Goal: Task Accomplishment & Management: Use online tool/utility

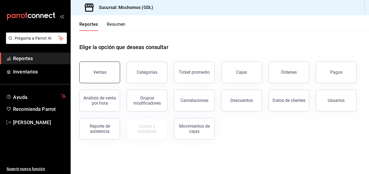
click at [89, 71] on button "Ventas" at bounding box center [99, 73] width 41 height 22
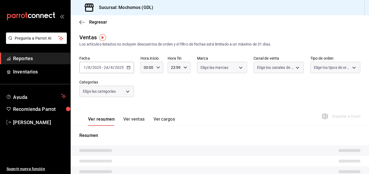
type input "05:00"
type input "04:59"
type input "PARROT,UBER_EATS,RAPPI,DIDI_FOOD,ONLINE"
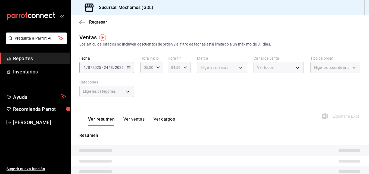
click at [252, 88] on div "Fecha [DATE] [DATE] - [DATE] [DATE] Hora inicio 05:00 Hora inicio Hora fin 04:5…" at bounding box center [219, 80] width 281 height 48
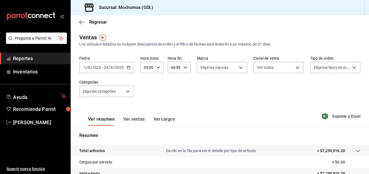
click at [127, 67] on icon "button" at bounding box center [129, 68] width 4 height 4
click at [190, 80] on div "Fecha [DATE] [DATE] - [DATE] [DATE] Hora inicio 05:00 Hora inicio Hora fin 04:5…" at bounding box center [219, 80] width 281 height 48
click at [129, 67] on \(Stroke\) "button" at bounding box center [128, 67] width 3 height 3
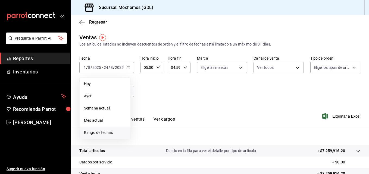
click at [114, 135] on span "Rango de fechas" at bounding box center [105, 133] width 42 height 6
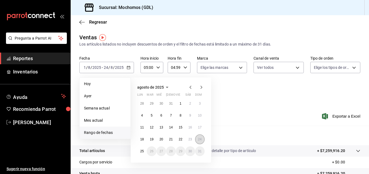
click at [201, 140] on abbr "24" at bounding box center [200, 140] width 4 height 4
click at [139, 152] on button "25" at bounding box center [142, 152] width 10 height 10
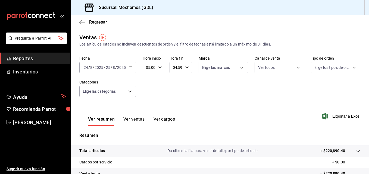
click at [156, 68] on div "05:00 Hora inicio" at bounding box center [154, 67] width 23 height 11
click at [142, 99] on div "06" at bounding box center [147, 94] width 11 height 13
click at [147, 112] on span "05" at bounding box center [148, 113] width 2 height 4
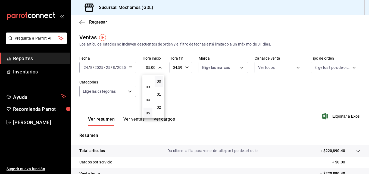
click at [186, 68] on div at bounding box center [184, 87] width 369 height 174
click at [186, 68] on \(Stroke\) "button" at bounding box center [186, 68] width 3 height 2
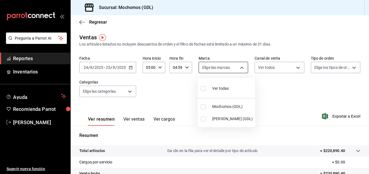
click at [240, 65] on body "Pregunta a Parrot AI Reportes Inventarios Ayuda Recomienda Parrot [PERSON_NAME]…" at bounding box center [184, 87] width 369 height 174
click at [204, 106] on input "checkbox" at bounding box center [203, 107] width 5 height 5
checkbox input "true"
type input "36c25d4a-7cb0-456c-a434-e981d54830bc"
click at [292, 67] on div at bounding box center [184, 87] width 369 height 174
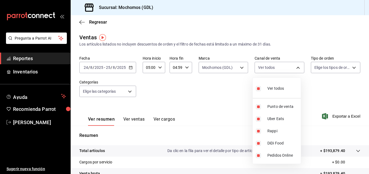
click at [292, 67] on body "Pregunta a Parrot AI Reportes Inventarios Ayuda Recomienda Parrot [PERSON_NAME]…" at bounding box center [184, 87] width 369 height 174
click at [349, 66] on div at bounding box center [184, 87] width 369 height 174
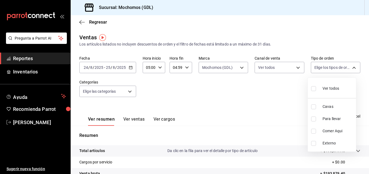
click at [349, 66] on body "Pregunta a Parrot AI Reportes Inventarios Ayuda Recomienda Parrot [PERSON_NAME]…" at bounding box center [184, 87] width 369 height 174
click at [285, 98] on div at bounding box center [184, 87] width 369 height 174
click at [349, 65] on body "Pregunta a Parrot AI Reportes Inventarios Ayuda Recomienda Parrot [PERSON_NAME]…" at bounding box center [184, 87] width 369 height 174
click at [313, 88] on input "checkbox" at bounding box center [313, 88] width 5 height 5
checkbox input "true"
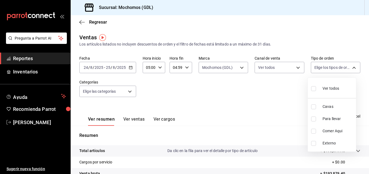
type input "c3d0baef-30c0-4718-9d76-caab43e27316,13c4cc4a-99d2-42c0-ba96-c3de8c08c13d,7b791…"
checkbox input "true"
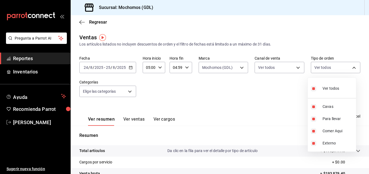
click at [296, 94] on div at bounding box center [184, 87] width 369 height 174
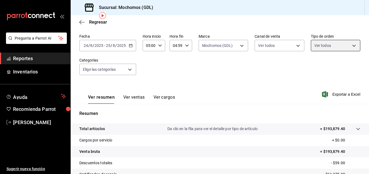
scroll to position [22, 0]
click at [130, 46] on icon "button" at bounding box center [131, 46] width 4 height 4
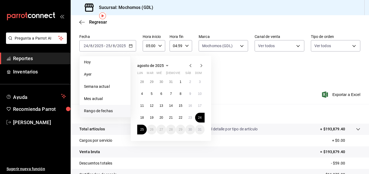
click at [263, 82] on div "Fecha [DATE] [DATE] - [DATE] [DATE] [DATE] [DATE] Semana actual Mes actual [GEO…" at bounding box center [219, 58] width 281 height 48
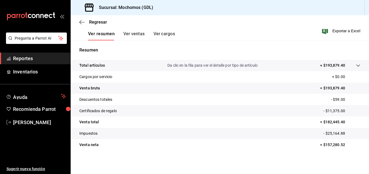
scroll to position [86, 0]
click at [103, 21] on span "Regresar" at bounding box center [98, 22] width 18 height 5
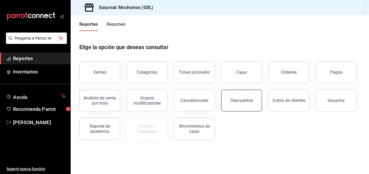
click at [233, 101] on div "Descuentos" at bounding box center [241, 100] width 23 height 5
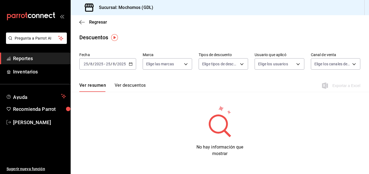
click at [135, 63] on div "[DATE] [DATE] - [DATE] [DATE]" at bounding box center [107, 63] width 57 height 11
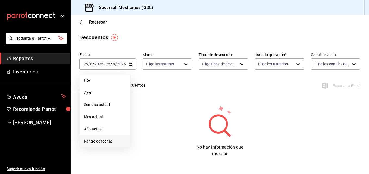
click at [109, 139] on span "Rango de fechas" at bounding box center [105, 142] width 42 height 6
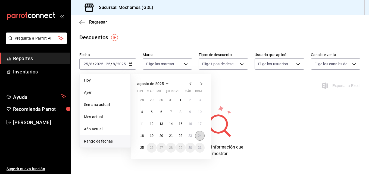
click at [198, 134] on button "24" at bounding box center [200, 136] width 10 height 10
click at [143, 149] on abbr "25" at bounding box center [142, 148] width 4 height 4
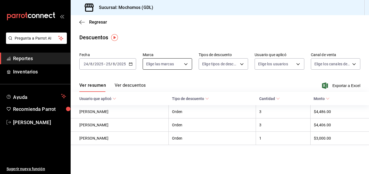
click at [183, 62] on body "Pregunta a Parrot AI Reportes Inventarios Ayuda Recomienda Parrot [PERSON_NAME]…" at bounding box center [184, 87] width 369 height 174
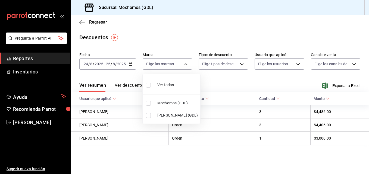
click at [147, 103] on input "checkbox" at bounding box center [148, 103] width 5 height 5
checkbox input "true"
type input "36c25d4a-7cb0-456c-a434-e981d54830bc"
click at [242, 64] on div at bounding box center [184, 87] width 369 height 174
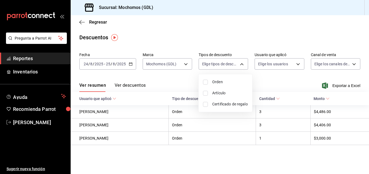
click at [242, 64] on body "Pregunta a Parrot AI Reportes Inventarios Ayuda Recomienda Parrot [PERSON_NAME]…" at bounding box center [184, 87] width 369 height 174
click at [204, 81] on input "checkbox" at bounding box center [205, 82] width 5 height 5
checkbox input "true"
type input "ORDER"
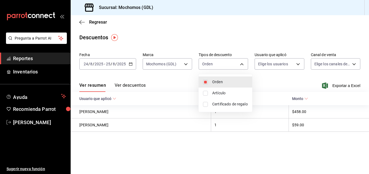
click at [204, 94] on input "checkbox" at bounding box center [205, 93] width 5 height 5
checkbox input "true"
type input "ORDER,ORDER_ITEM"
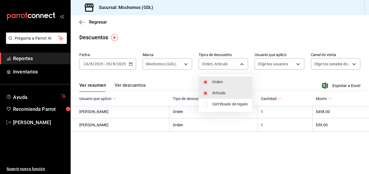
click at [205, 105] on input "checkbox" at bounding box center [205, 104] width 5 height 5
checkbox input "true"
type input "ORDER,ORDER_ITEM,CARD_REWARD"
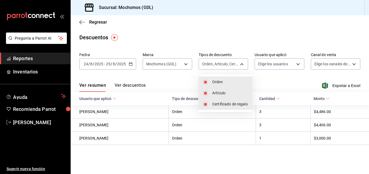
click at [282, 81] on div at bounding box center [184, 87] width 369 height 174
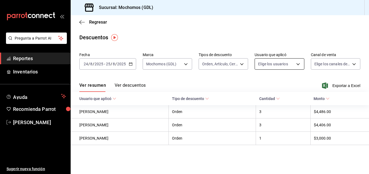
click at [297, 64] on body "Pregunta a Parrot AI Reportes Inventarios Ayuda Recomienda Parrot [PERSON_NAME]…" at bounding box center [184, 87] width 369 height 174
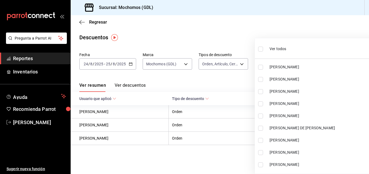
click at [297, 64] on ul "Ver todos [PERSON_NAME] [PERSON_NAME] [PERSON_NAME] [PERSON_NAME] [PERSON_NAME]…" at bounding box center [317, 106] width 125 height 136
click at [257, 29] on div at bounding box center [184, 87] width 369 height 174
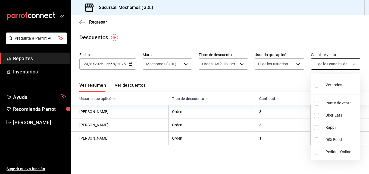
click at [353, 64] on body "Pregunta a Parrot AI Reportes Inventarios Ayuda Recomienda Parrot [PERSON_NAME]…" at bounding box center [184, 87] width 369 height 174
click at [316, 86] on input "checkbox" at bounding box center [316, 85] width 5 height 5
checkbox input "true"
type input "PARROT,UBER_EATS,RAPPI,DIDI_FOOD,ONLINE"
checkbox input "true"
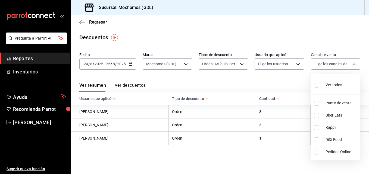
checkbox input "true"
click at [276, 90] on div at bounding box center [184, 87] width 369 height 174
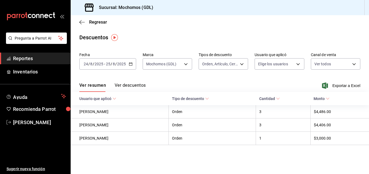
click at [129, 86] on button "Ver descuentos" at bounding box center [130, 87] width 31 height 9
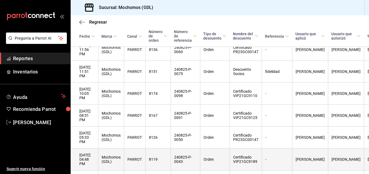
scroll to position [85, 0]
click at [96, 112] on th "[DATE] 08:51 PM" at bounding box center [84, 116] width 27 height 22
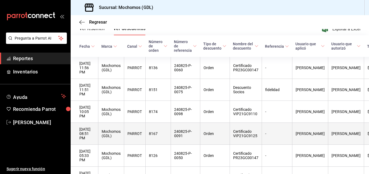
scroll to position [56, 0]
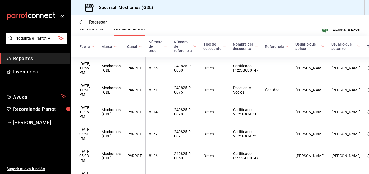
click at [94, 23] on span "Regresar" at bounding box center [98, 22] width 18 height 5
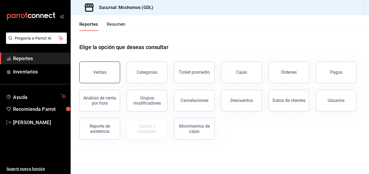
click at [110, 65] on button "Ventas" at bounding box center [99, 73] width 41 height 22
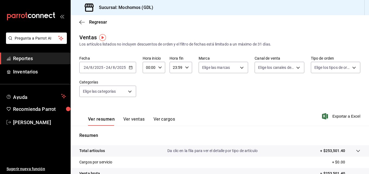
click at [130, 69] on \(Stroke\) "button" at bounding box center [130, 67] width 3 height 3
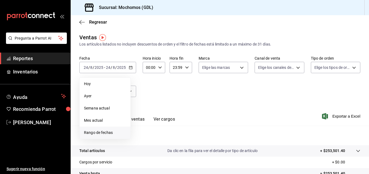
click at [112, 129] on li "Rango de fechas" at bounding box center [105, 133] width 51 height 12
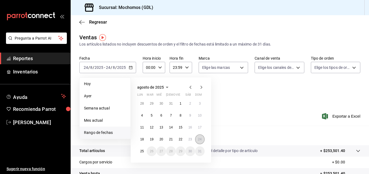
click at [200, 138] on abbr "24" at bounding box center [200, 140] width 4 height 4
click at [139, 150] on button "25" at bounding box center [142, 152] width 10 height 10
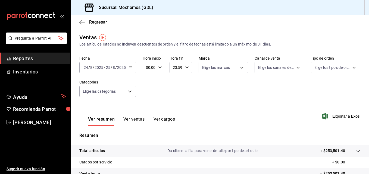
click at [158, 65] on div "00:00 Hora inicio" at bounding box center [154, 67] width 23 height 11
click at [148, 85] on span "05" at bounding box center [148, 85] width 2 height 4
type input "05:00"
click at [186, 65] on div at bounding box center [184, 87] width 369 height 174
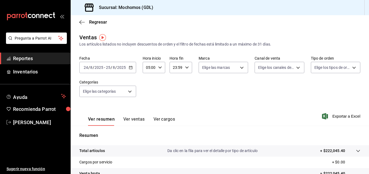
click at [186, 65] on div "23:59 Hora fin" at bounding box center [180, 67] width 23 height 11
click at [173, 76] on span "04" at bounding box center [174, 76] width 2 height 4
type input "04:59"
click at [236, 68] on div at bounding box center [184, 87] width 369 height 174
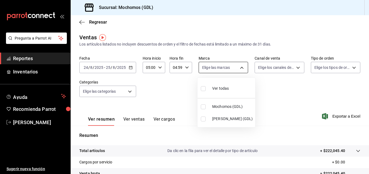
click at [242, 66] on body "Pregunta a Parrot AI Reportes Inventarios Ayuda Recomienda Parrot [PERSON_NAME]…" at bounding box center [184, 87] width 369 height 174
click at [201, 106] on input "checkbox" at bounding box center [203, 107] width 5 height 5
checkbox input "true"
type input "36c25d4a-7cb0-456c-a434-e981d54830bc"
click at [291, 66] on div at bounding box center [184, 87] width 369 height 174
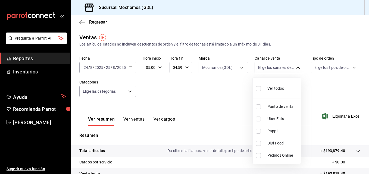
click at [291, 66] on body "Pregunta a Parrot AI Reportes Inventarios Ayuda Recomienda Parrot [PERSON_NAME]…" at bounding box center [184, 87] width 369 height 174
click at [258, 89] on input "checkbox" at bounding box center [258, 88] width 5 height 5
checkbox input "true"
type input "PARROT,UBER_EATS,RAPPI,DIDI_FOOD,ONLINE"
checkbox input "true"
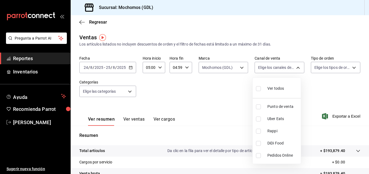
checkbox input "true"
click at [350, 65] on div at bounding box center [184, 87] width 369 height 174
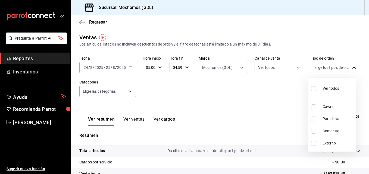
click at [350, 65] on body "Pregunta a Parrot AI Reportes Inventarios Ayuda Recomienda Parrot [PERSON_NAME]…" at bounding box center [184, 87] width 369 height 174
click at [313, 88] on input "checkbox" at bounding box center [313, 88] width 5 height 5
checkbox input "true"
type input "c3d0baef-30c0-4718-9d76-caab43e27316,13c4cc4a-99d2-42c0-ba96-c3de8c08c13d,7b791…"
checkbox input "true"
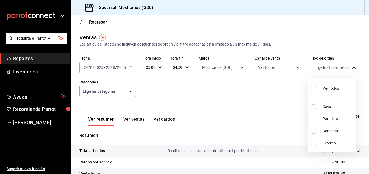
checkbox input "true"
click at [290, 94] on div at bounding box center [184, 87] width 369 height 174
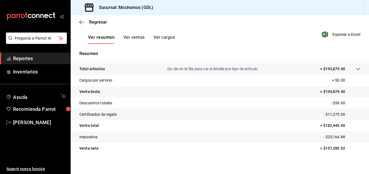
scroll to position [86, 0]
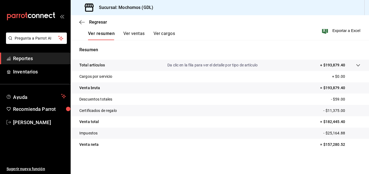
click at [331, 36] on div "Ver resumen Ver ventas Ver cargos Exportar a Excel" at bounding box center [220, 29] width 298 height 22
click at [331, 31] on span "Exportar a Excel" at bounding box center [341, 30] width 37 height 7
click at [99, 21] on span "Regresar" at bounding box center [98, 22] width 18 height 5
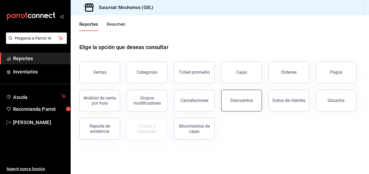
click at [233, 104] on button "Descuentos" at bounding box center [241, 101] width 41 height 22
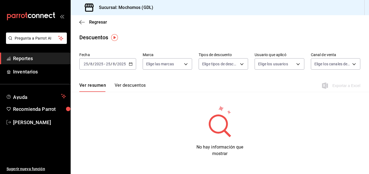
click at [132, 62] on div "[DATE] [DATE] - [DATE] [DATE]" at bounding box center [107, 63] width 57 height 11
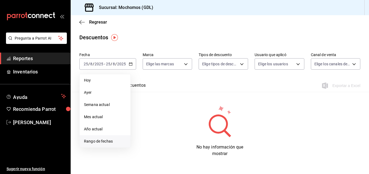
click at [105, 139] on span "Rango de fechas" at bounding box center [105, 142] width 42 height 6
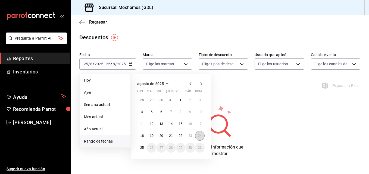
click at [195, 137] on button "24" at bounding box center [200, 136] width 10 height 10
click at [142, 148] on abbr "25" at bounding box center [142, 148] width 4 height 4
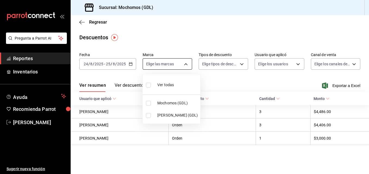
click at [185, 61] on body "Pregunta a Parrot AI Reportes Inventarios Ayuda Recomienda Parrot [PERSON_NAME]…" at bounding box center [184, 87] width 369 height 174
click at [148, 103] on input "checkbox" at bounding box center [148, 103] width 5 height 5
checkbox input "true"
type input "36c25d4a-7cb0-456c-a434-e981d54830bc"
click at [240, 65] on div at bounding box center [184, 87] width 369 height 174
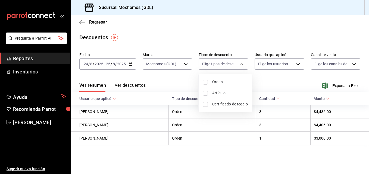
click at [240, 65] on body "Pregunta a Parrot AI Reportes Inventarios Ayuda Recomienda Parrot [PERSON_NAME]…" at bounding box center [184, 87] width 369 height 174
click at [204, 83] on input "checkbox" at bounding box center [205, 82] width 5 height 5
checkbox input "true"
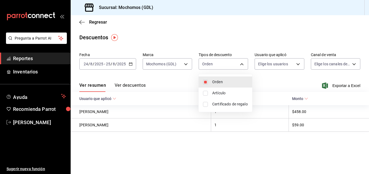
click at [204, 90] on li "Artículo" at bounding box center [224, 93] width 53 height 11
type input "ORDER,ORDER_ITEM"
checkbox input "true"
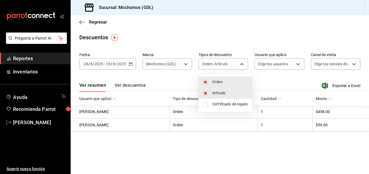
click at [206, 103] on input "checkbox" at bounding box center [205, 104] width 5 height 5
checkbox input "true"
type input "ORDER,ORDER_ITEM,CARD_REWARD"
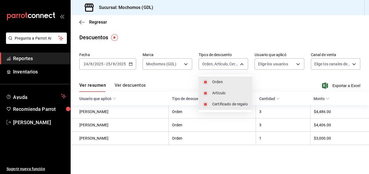
click at [296, 62] on div at bounding box center [184, 87] width 369 height 174
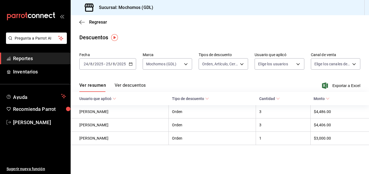
click at [296, 62] on body "Pregunta a Parrot AI Reportes Inventarios Ayuda Recomienda Parrot [PERSON_NAME]…" at bounding box center [184, 87] width 369 height 174
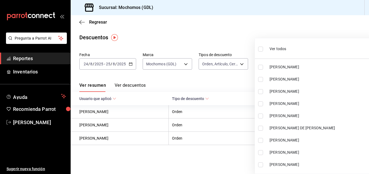
click at [296, 66] on span "[PERSON_NAME]" at bounding box center [323, 67] width 108 height 6
type input "418a12c8-821a-463c-b34b-cd55b362b414"
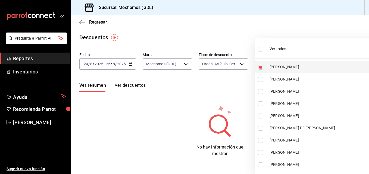
click at [260, 65] on input "checkbox" at bounding box center [260, 67] width 5 height 5
checkbox input "false"
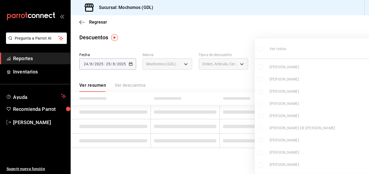
click at [236, 38] on div at bounding box center [184, 87] width 369 height 174
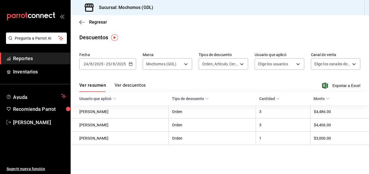
click at [236, 38] on div at bounding box center [184, 87] width 369 height 174
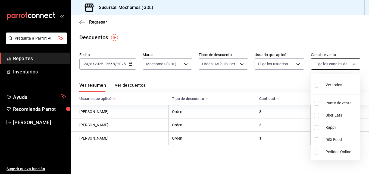
click at [354, 64] on body "Pregunta a Parrot AI Reportes Inventarios Ayuda Recomienda Parrot [PERSON_NAME]…" at bounding box center [184, 87] width 369 height 174
click at [317, 86] on input "checkbox" at bounding box center [316, 85] width 5 height 5
checkbox input "true"
type input "PARROT,UBER_EATS,RAPPI,DIDI_FOOD,ONLINE"
checkbox input "true"
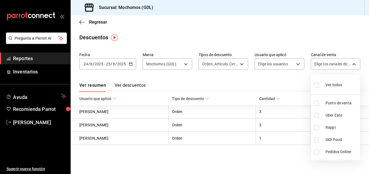
checkbox input "true"
click at [195, 86] on div at bounding box center [184, 87] width 369 height 174
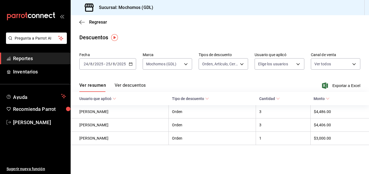
click at [142, 84] on button "Ver descuentos" at bounding box center [130, 87] width 31 height 9
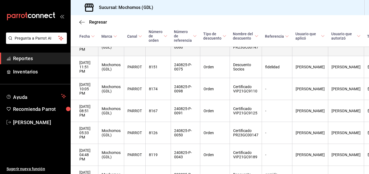
click at [234, 122] on th "Certificado PR23GC00147" at bounding box center [245, 133] width 32 height 22
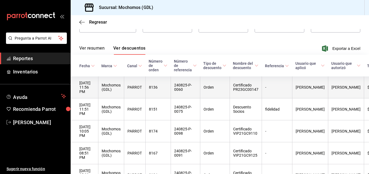
scroll to position [37, 0]
drag, startPoint x: 236, startPoint y: 84, endPoint x: 263, endPoint y: 90, distance: 28.3
click at [261, 90] on th "Certificado PR23GC00147" at bounding box center [245, 88] width 32 height 22
copy th "Certificado PR23GC00147"
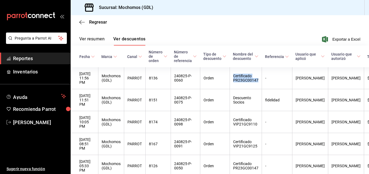
scroll to position [48, 0]
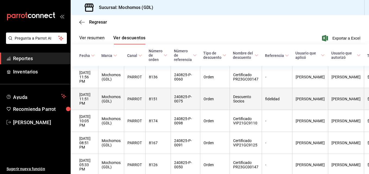
drag, startPoint x: 236, startPoint y: 90, endPoint x: 224, endPoint y: 89, distance: 12.3
click at [224, 89] on tr "[DATE] 11:51 PM Mochomos (GDL) PARROT 8151 240825-P-0075 Orden Descuento Socios…" at bounding box center [232, 99] width 322 height 22
click at [267, 91] on th "fidelidad" at bounding box center [276, 99] width 30 height 22
drag, startPoint x: 267, startPoint y: 91, endPoint x: 278, endPoint y: 93, distance: 11.3
click at [278, 93] on th "fidelidad" at bounding box center [276, 99] width 30 height 22
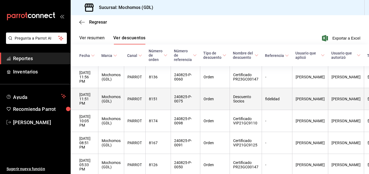
drag, startPoint x: 278, startPoint y: 93, endPoint x: 254, endPoint y: 86, distance: 24.9
click at [254, 88] on th "Descuento Socios" at bounding box center [245, 99] width 32 height 22
drag, startPoint x: 268, startPoint y: 94, endPoint x: 272, endPoint y: 93, distance: 4.0
click at [272, 93] on th "fidelidad" at bounding box center [276, 99] width 30 height 22
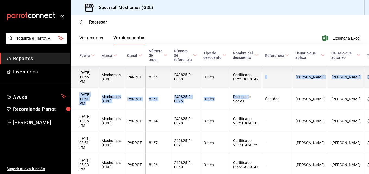
drag, startPoint x: 272, startPoint y: 93, endPoint x: 264, endPoint y: 84, distance: 12.1
click at [264, 84] on tbody "[DATE] 11:56 PM Mochomos (GDL) PARROT 8136 240825-P-0060 Orden Certificado PR23…" at bounding box center [232, 143] width 322 height 154
click at [261, 84] on th "Certificado PR23GC00147" at bounding box center [245, 77] width 32 height 22
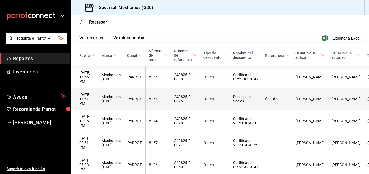
click at [266, 92] on th "fidelidad" at bounding box center [276, 99] width 30 height 22
drag, startPoint x: 266, startPoint y: 92, endPoint x: 278, endPoint y: 90, distance: 12.9
click at [278, 90] on th "fidelidad" at bounding box center [276, 99] width 30 height 22
copy th "fidelidad"
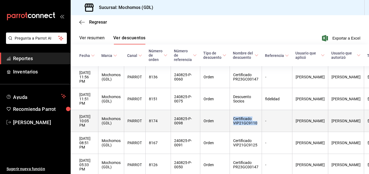
drag, startPoint x: 234, startPoint y: 107, endPoint x: 260, endPoint y: 114, distance: 27.3
click at [260, 114] on th "Certificado VIP21GC9110" at bounding box center [245, 121] width 32 height 22
copy th "Certificado VIP21GC9110"
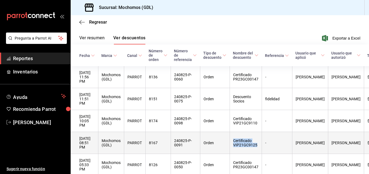
drag, startPoint x: 235, startPoint y: 126, endPoint x: 263, endPoint y: 132, distance: 28.3
click at [261, 132] on th "Certificado VIP21GC9125" at bounding box center [245, 143] width 32 height 22
copy th "Certificado VIP21GC9125"
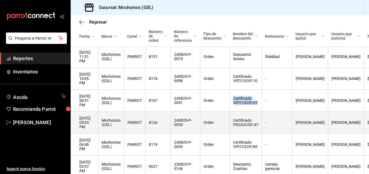
scroll to position [104, 0]
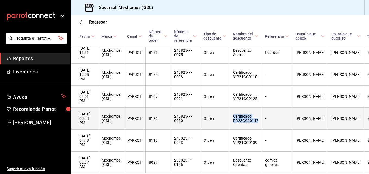
drag, startPoint x: 235, startPoint y: 101, endPoint x: 263, endPoint y: 106, distance: 28.3
click at [261, 108] on th "Certificado PR23GC00147" at bounding box center [245, 119] width 32 height 22
copy th "Certificado PR23GC00147"
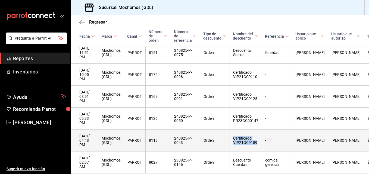
drag, startPoint x: 236, startPoint y: 122, endPoint x: 261, endPoint y: 126, distance: 26.1
click at [261, 130] on th "Certificado VIP21GC9189" at bounding box center [245, 141] width 32 height 22
copy th "Certificado VIP21GC9189"
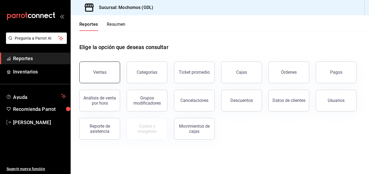
click at [110, 73] on button "Ventas" at bounding box center [99, 73] width 41 height 22
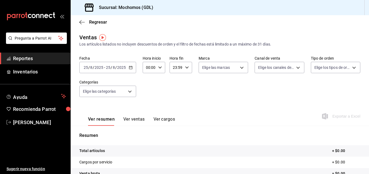
click at [129, 66] on icon "button" at bounding box center [131, 68] width 4 height 4
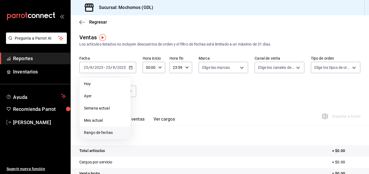
click at [107, 129] on li "Rango de fechas" at bounding box center [105, 133] width 51 height 12
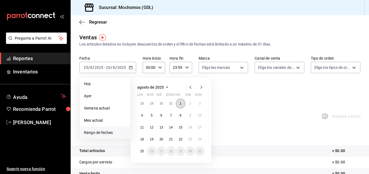
click at [183, 103] on button "1" at bounding box center [181, 104] width 10 height 10
click at [141, 151] on abbr "25" at bounding box center [142, 152] width 4 height 4
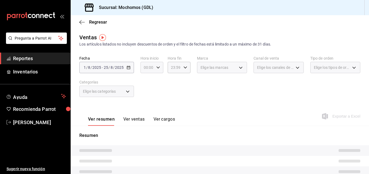
click at [157, 67] on icon "button" at bounding box center [158, 68] width 4 height 4
click at [144, 102] on span "05" at bounding box center [145, 101] width 2 height 4
type input "05:00"
click at [186, 68] on div at bounding box center [184, 87] width 369 height 174
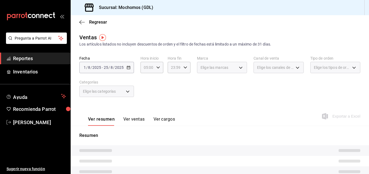
click at [186, 68] on icon "button" at bounding box center [185, 68] width 4 height 4
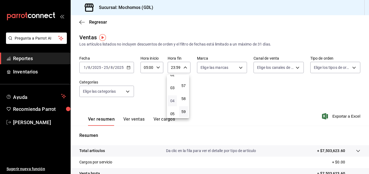
scroll to position [32, 0]
click at [172, 101] on span "04" at bounding box center [172, 101] width 2 height 4
type input "04:59"
click at [239, 68] on div at bounding box center [184, 87] width 369 height 174
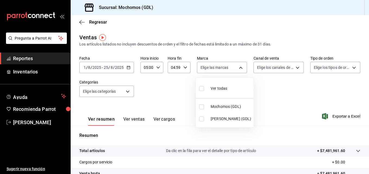
click at [239, 68] on body "Pregunta a Parrot AI Reportes Inventarios Ayuda Recomienda Parrot Jacobo Hernan…" at bounding box center [184, 87] width 369 height 174
click at [201, 108] on input "checkbox" at bounding box center [201, 107] width 5 height 5
checkbox input "true"
type input "36c25d4a-7cb0-456c-a434-e981d54830bc"
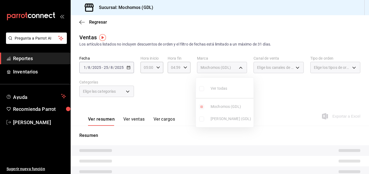
click at [275, 91] on div at bounding box center [184, 87] width 369 height 174
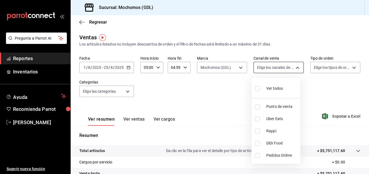
click at [293, 66] on body "Pregunta a Parrot AI Reportes Inventarios Ayuda Recomienda Parrot Jacobo Hernan…" at bounding box center [184, 87] width 369 height 174
click at [259, 89] on input "checkbox" at bounding box center [257, 88] width 5 height 5
checkbox input "true"
type input "PARROT,UBER_EATS,RAPPI,DIDI_FOOD,ONLINE"
checkbox input "true"
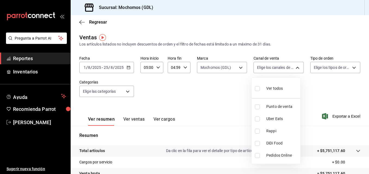
checkbox input "true"
click at [353, 65] on div at bounding box center [184, 87] width 369 height 174
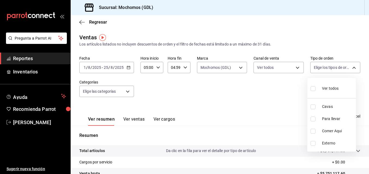
click at [353, 65] on body "Pregunta a Parrot AI Reportes Inventarios Ayuda Recomienda Parrot Jacobo Hernan…" at bounding box center [184, 87] width 369 height 174
click at [311, 89] on input "checkbox" at bounding box center [312, 88] width 5 height 5
checkbox input "true"
type input "c3d0baef-30c0-4718-9d76-caab43e27316,13c4cc4a-99d2-42c0-ba96-c3de8c08c13d,7b791…"
checkbox input "true"
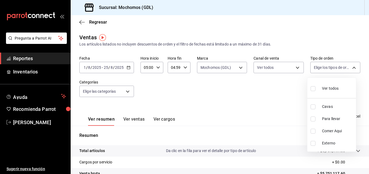
checkbox input "true"
click at [269, 93] on div at bounding box center [184, 87] width 369 height 174
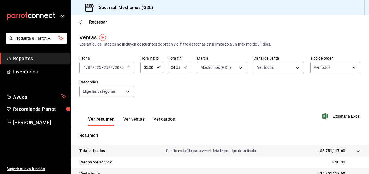
click at [269, 93] on div "Fecha 2025-08-01 1 / 8 / 2025 - 2025-08-25 25 / 8 / 2025 Hora inicio 05:00 Hora…" at bounding box center [219, 80] width 281 height 48
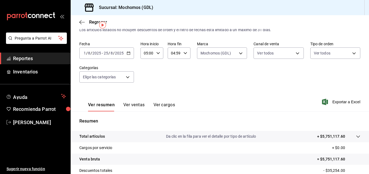
scroll to position [15, 0]
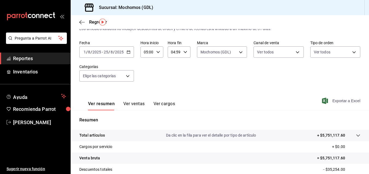
click at [335, 102] on span "Exportar a Excel" at bounding box center [341, 101] width 37 height 7
